Goal: Find specific page/section: Find specific page/section

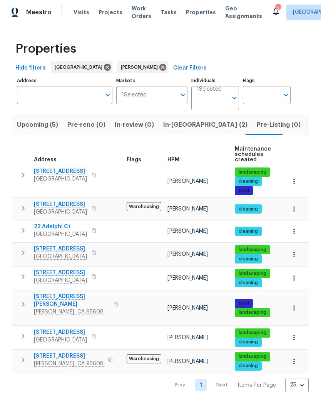
click at [178, 127] on span "In-reno (2)" at bounding box center [205, 125] width 84 height 11
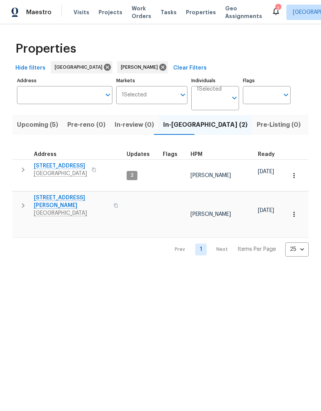
click at [40, 125] on span "Upcoming (5)" at bounding box center [37, 125] width 41 height 11
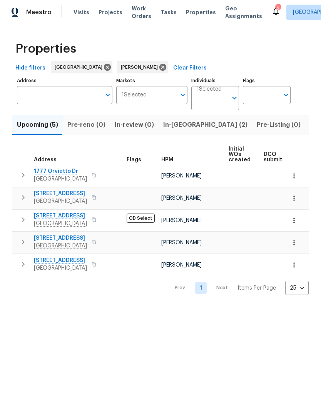
click at [71, 217] on span "1005 Cottonwood Dr" at bounding box center [60, 216] width 53 height 8
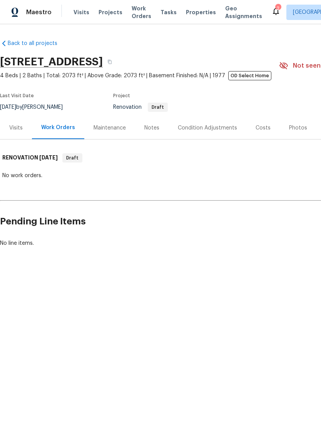
click at [22, 130] on div "Visits" at bounding box center [15, 128] width 13 height 8
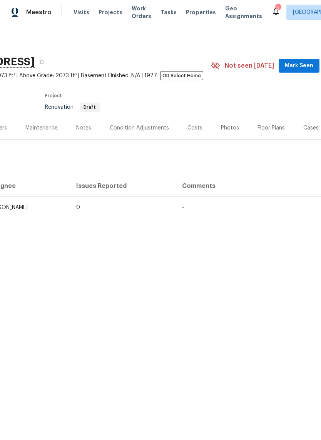
scroll to position [0, 73]
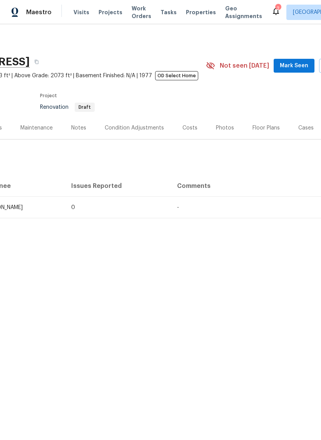
click at [191, 132] on div "Costs" at bounding box center [189, 127] width 33 height 23
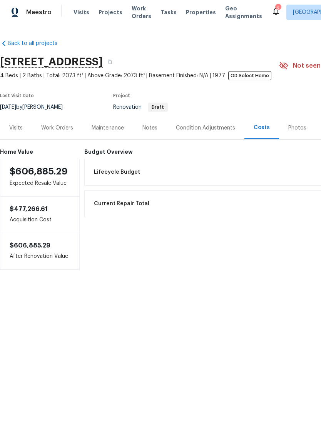
click at [143, 129] on div "Notes" at bounding box center [149, 128] width 15 height 8
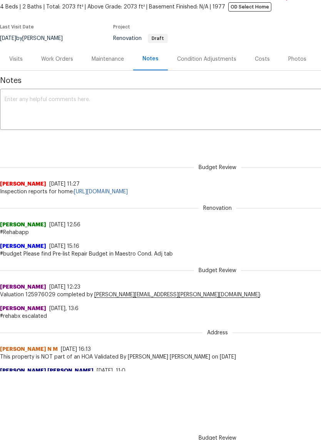
click at [125, 190] on link "https://opendoor.slack.com/archives/C013EES7VQB/p1759602346131249" at bounding box center [101, 191] width 54 height 5
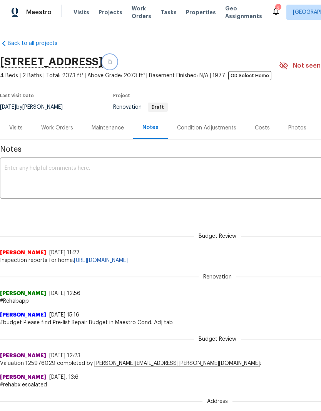
click at [112, 63] on icon "button" at bounding box center [109, 62] width 5 height 5
click at [112, 60] on icon "button" at bounding box center [109, 62] width 5 height 5
click at [60, 132] on div "Work Orders" at bounding box center [57, 127] width 50 height 23
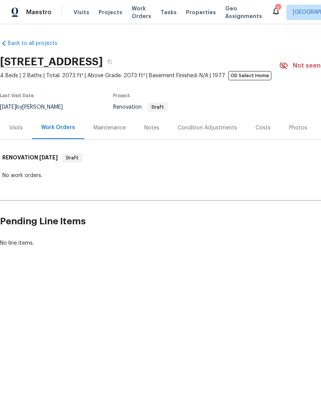
click at [213, 126] on div "Condition Adjustments" at bounding box center [207, 128] width 59 height 8
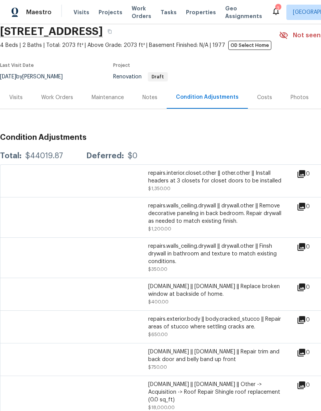
scroll to position [30, 0]
click at [152, 102] on div "Notes" at bounding box center [149, 98] width 15 height 8
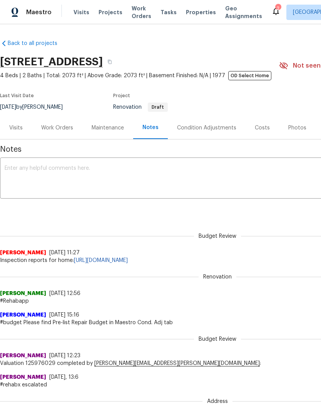
click at [211, 130] on div "Condition Adjustments" at bounding box center [206, 128] width 59 height 8
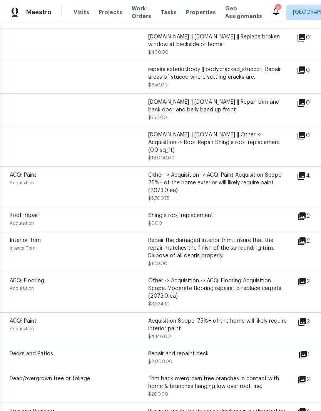
scroll to position [281, 0]
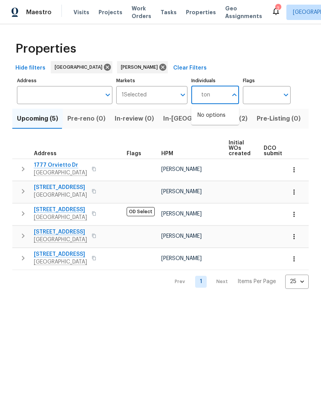
type input "toni"
click at [222, 122] on li "Toni Little" at bounding box center [214, 119] width 35 height 16
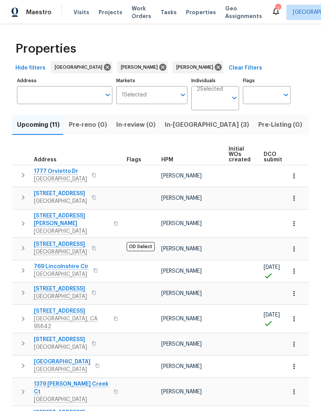
click at [64, 344] on span "[GEOGRAPHIC_DATA]" at bounding box center [60, 348] width 53 height 8
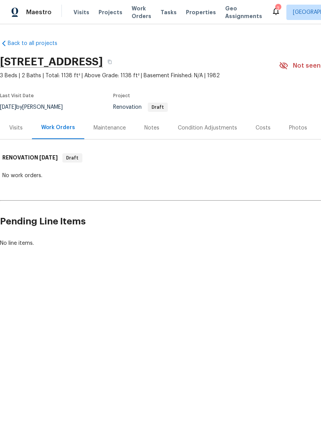
click at [259, 129] on div "Costs" at bounding box center [262, 128] width 15 height 8
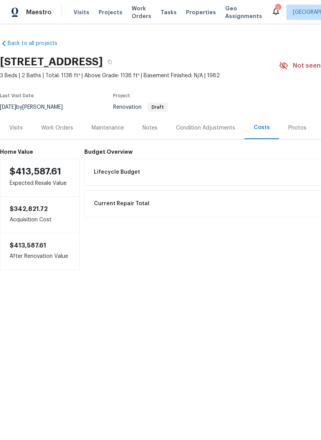
click at [196, 130] on div "Condition Adjustments" at bounding box center [205, 128] width 59 height 8
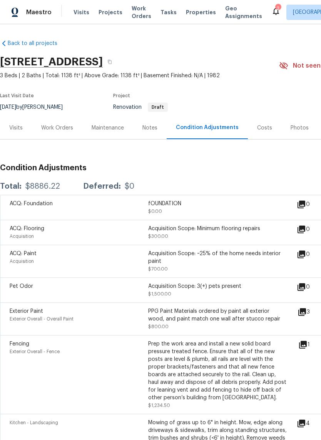
click at [25, 127] on div "Visits" at bounding box center [16, 127] width 32 height 23
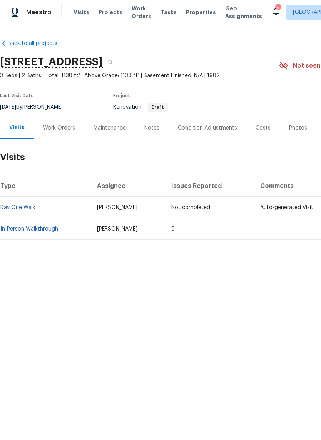
click at [29, 229] on link "In-Person Walkthrough" at bounding box center [29, 228] width 58 height 5
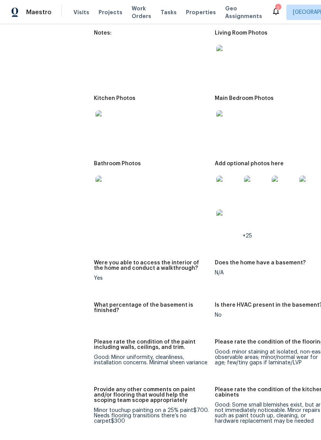
scroll to position [1019, 0]
